Goal: Information Seeking & Learning: Find specific fact

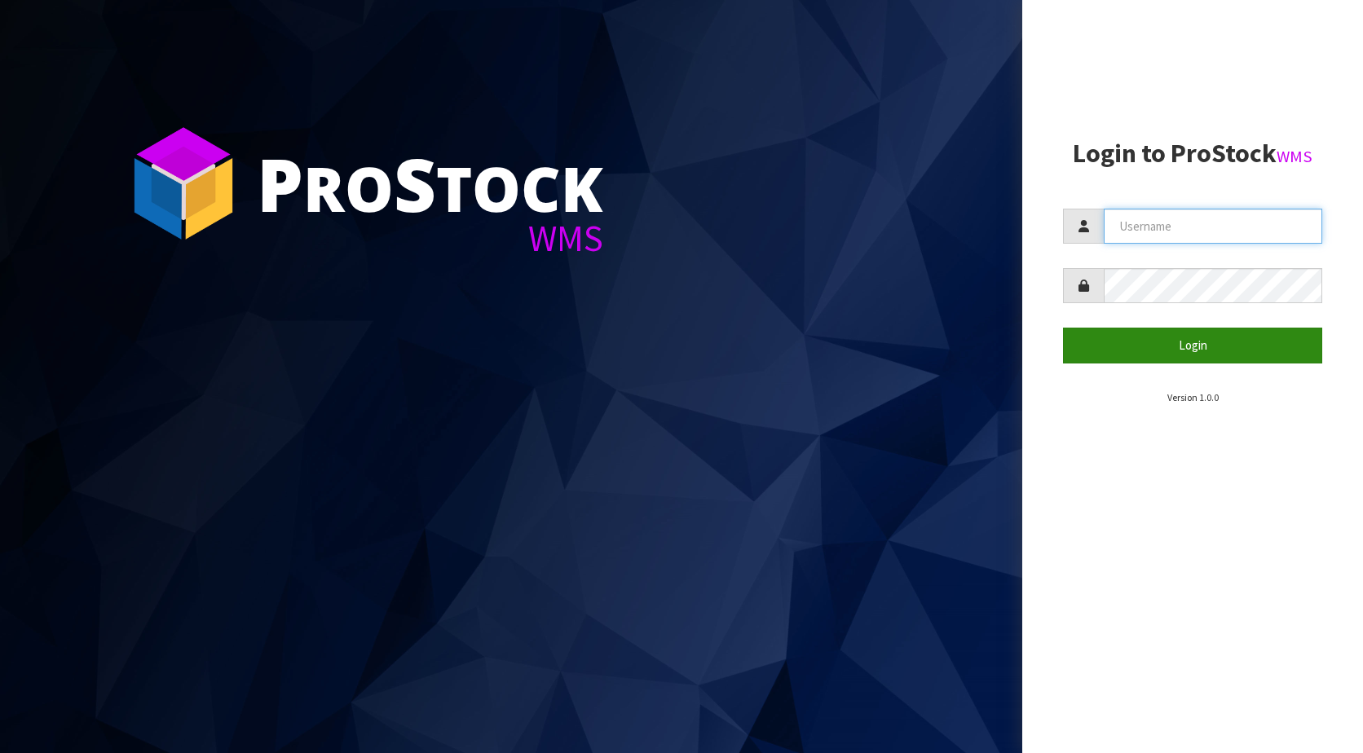
type input "KitchenAid"
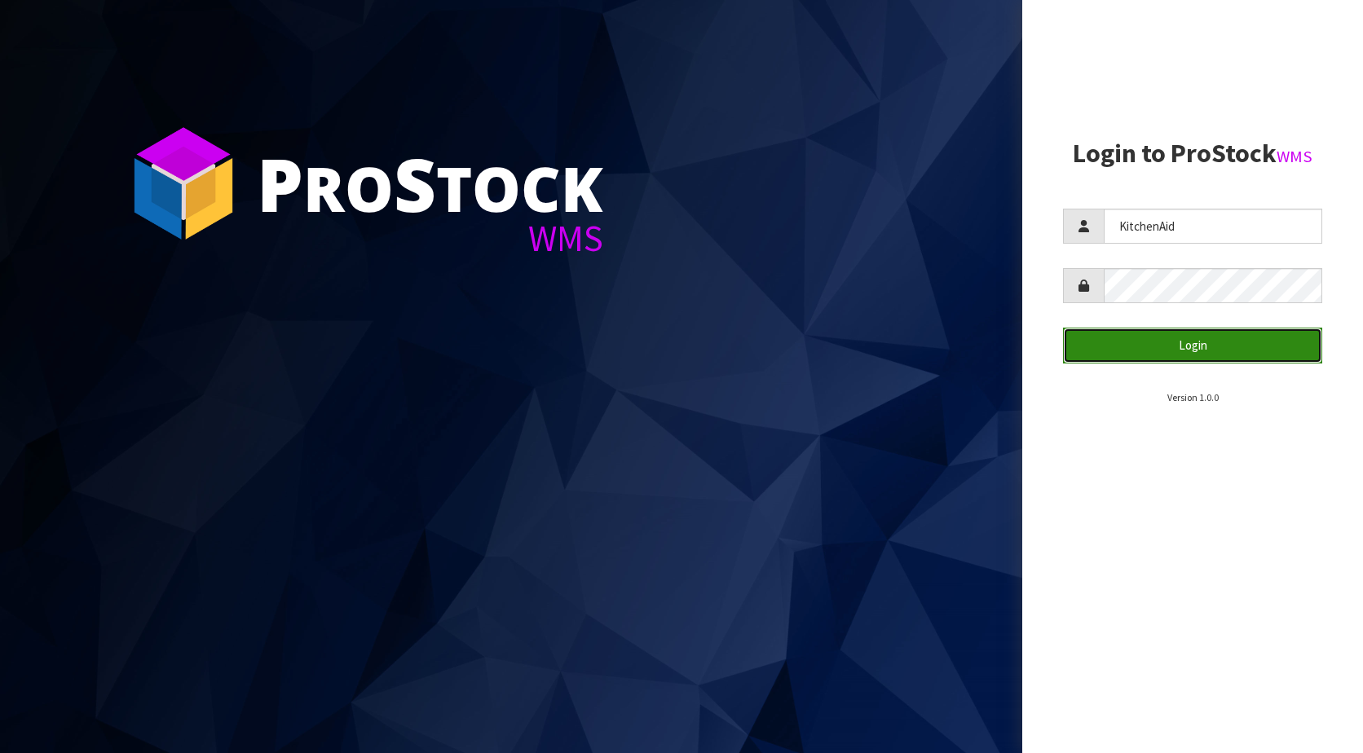
click at [1175, 340] on button "Login" at bounding box center [1192, 345] width 259 height 35
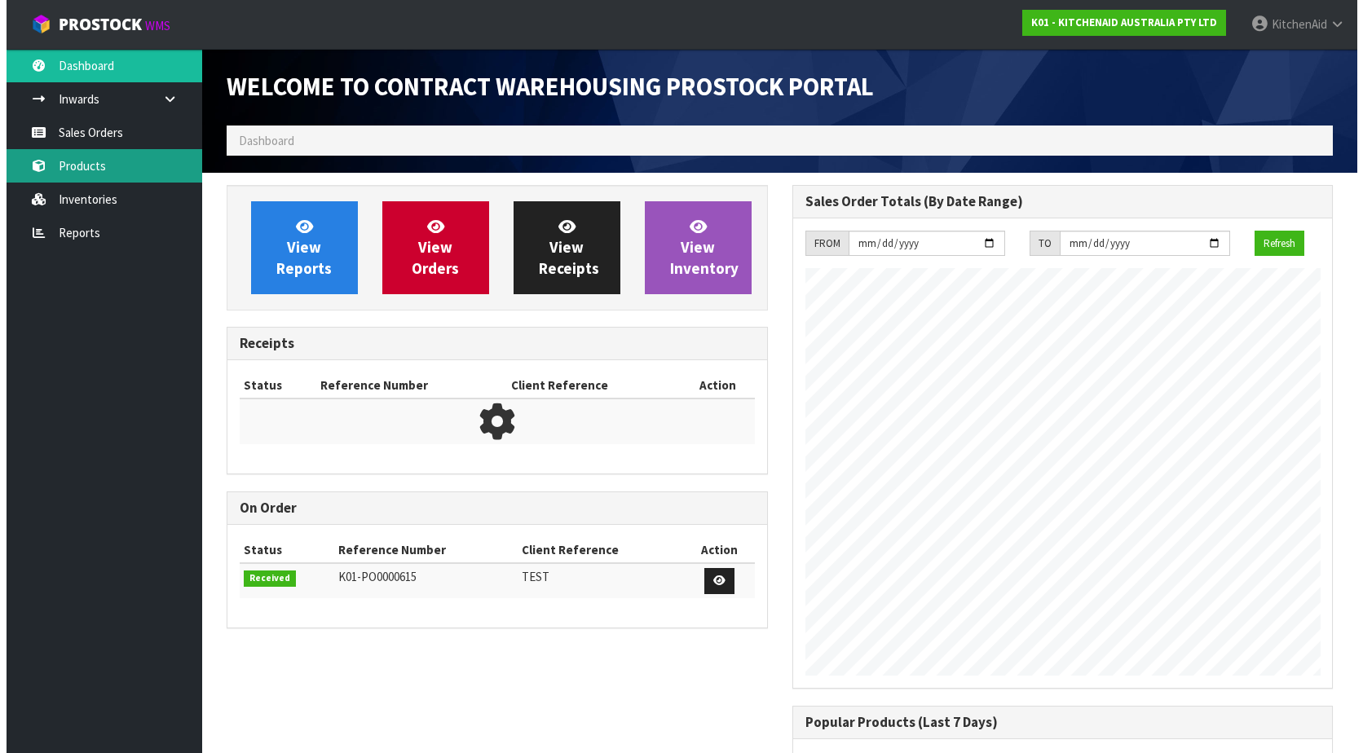
scroll to position [904, 565]
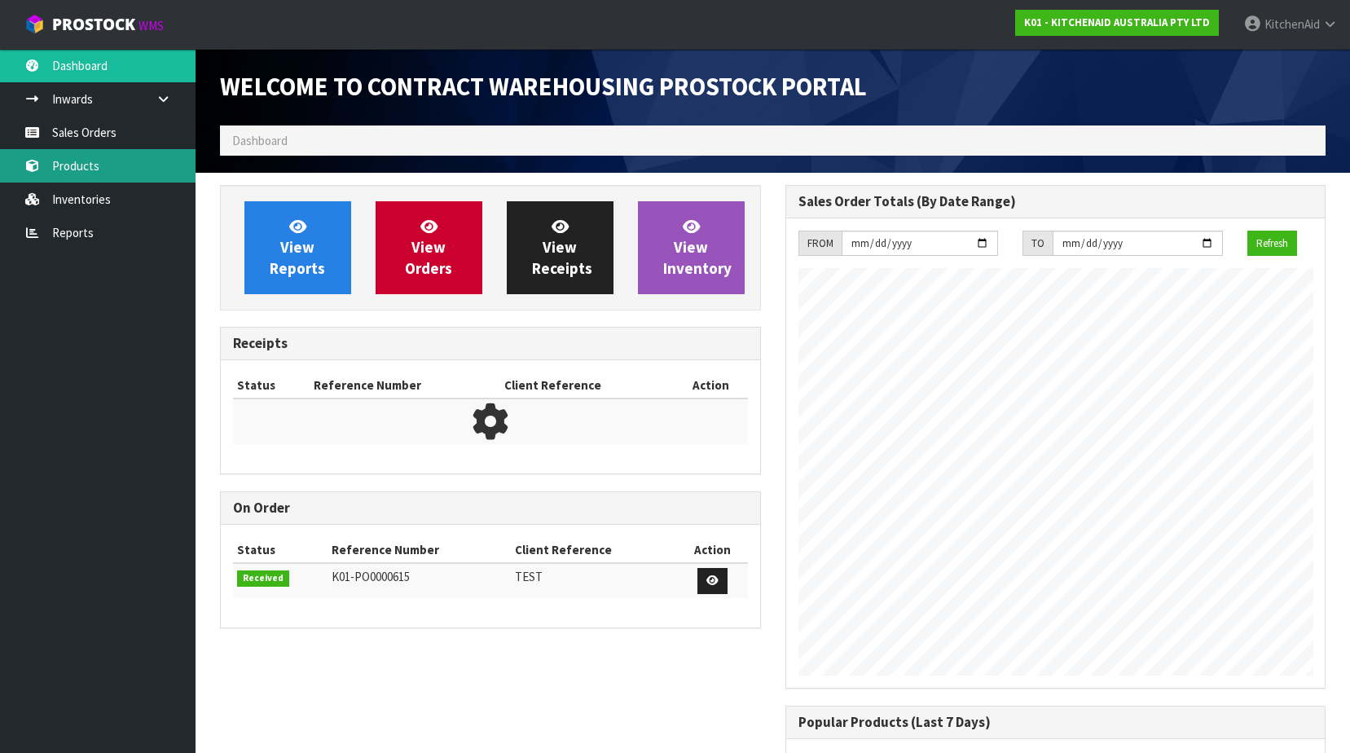
click at [73, 156] on link "Products" at bounding box center [98, 165] width 196 height 33
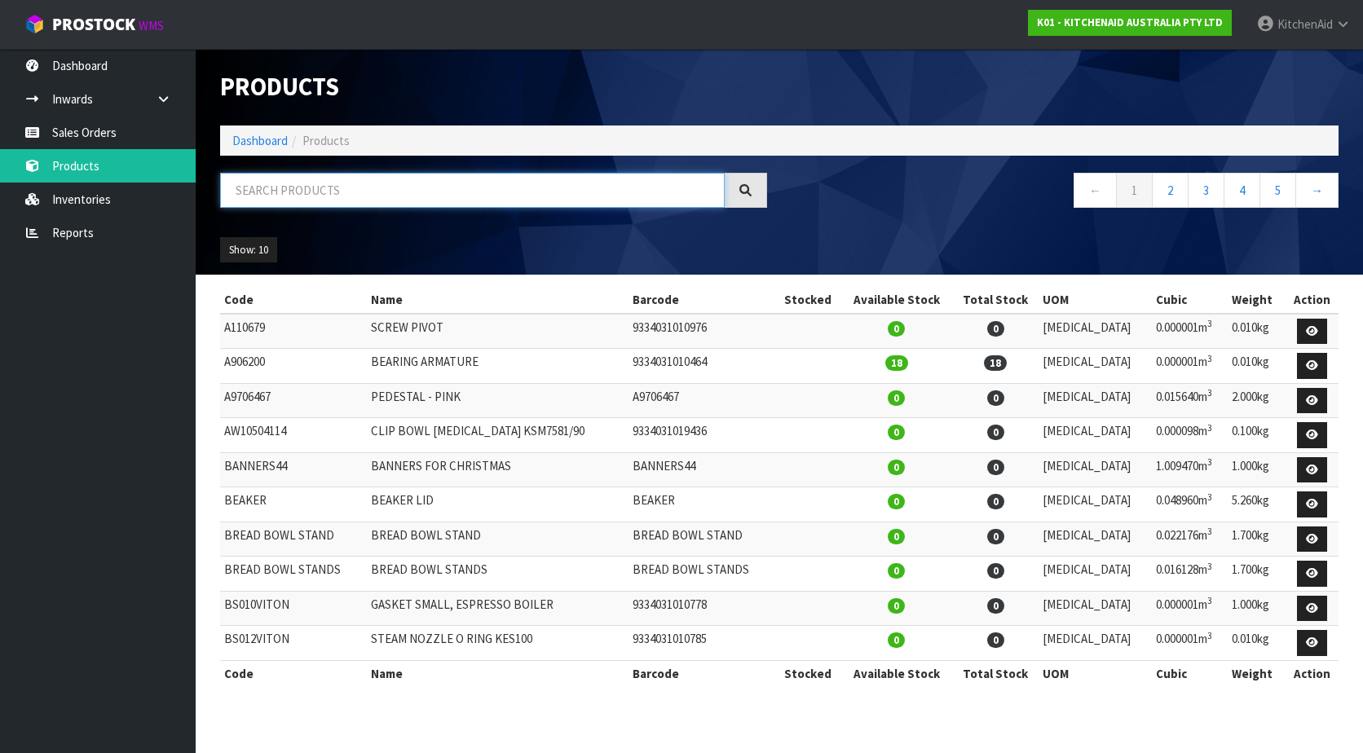
click at [317, 199] on input "text" at bounding box center [472, 190] width 504 height 35
paste input "WP9704230VP"
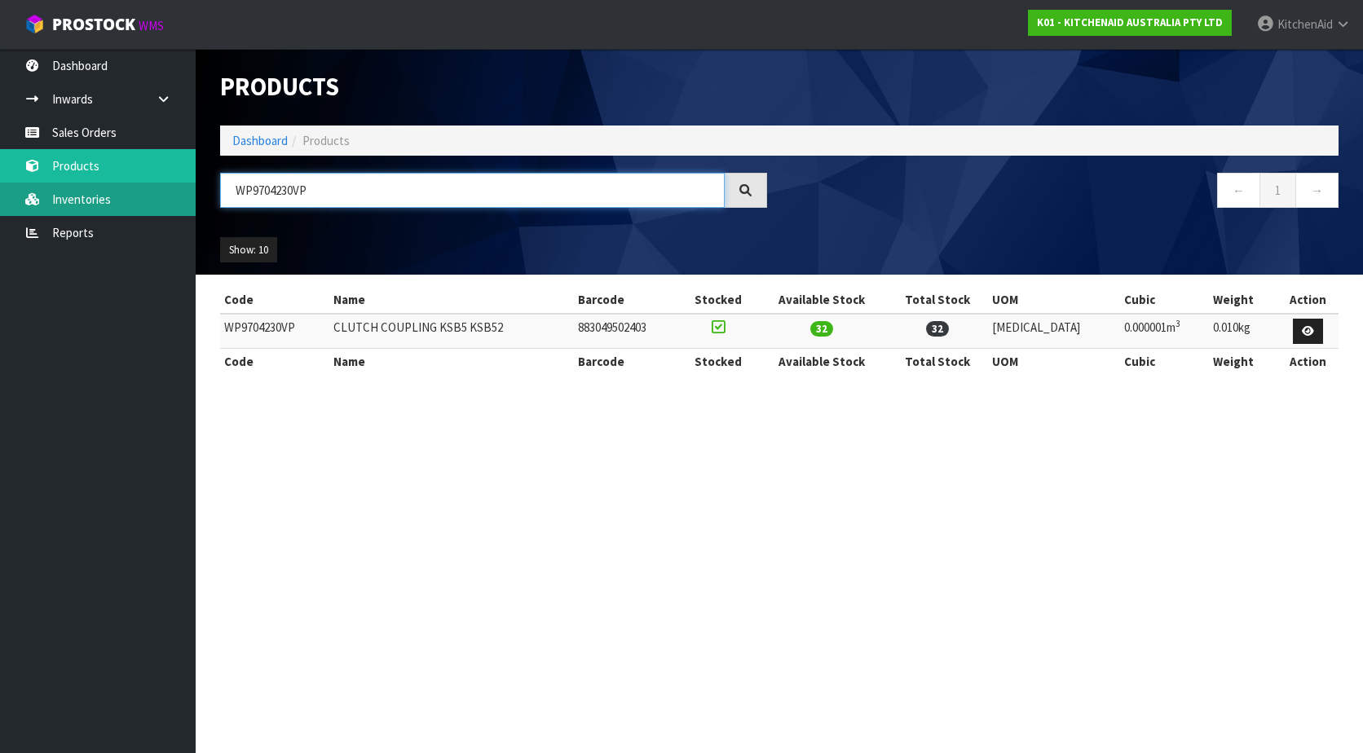
drag, startPoint x: 369, startPoint y: 186, endPoint x: 170, endPoint y: 190, distance: 198.9
click at [174, 190] on body "Toggle navigation ProStock WMS K01 - KITCHENAID AUSTRALIA PTY LTD [GEOGRAPHIC_D…" at bounding box center [681, 376] width 1363 height 753
paste input "W11433177"
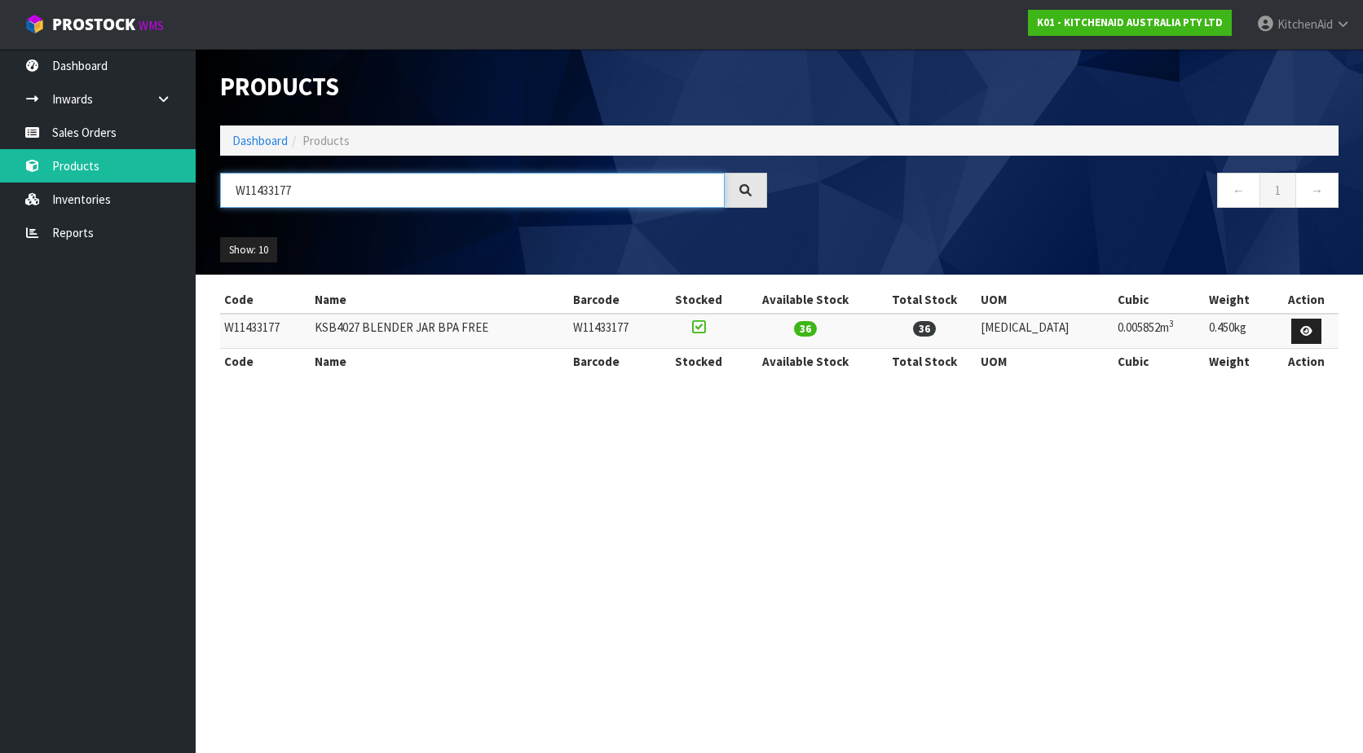
type input "W11433177"
